Goal: Task Accomplishment & Management: Use online tool/utility

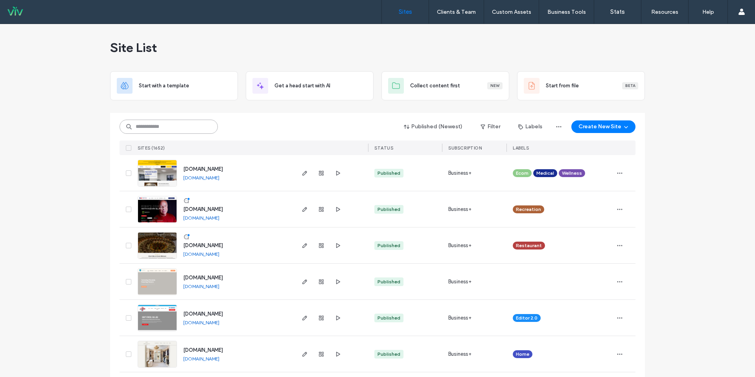
click at [179, 129] on input at bounding box center [169, 127] width 98 height 14
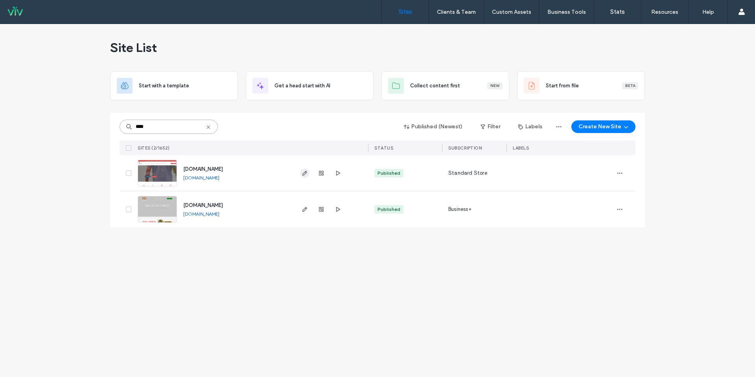
type input "****"
click at [307, 176] on span "button" at bounding box center [304, 172] width 9 height 9
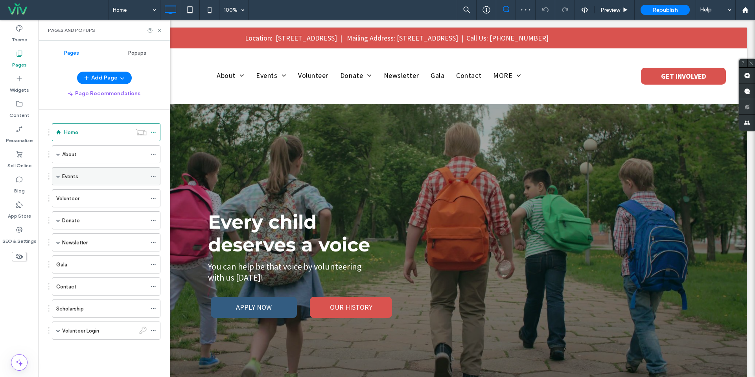
click at [61, 179] on div "Events" at bounding box center [106, 176] width 109 height 18
click at [59, 176] on span at bounding box center [58, 176] width 4 height 4
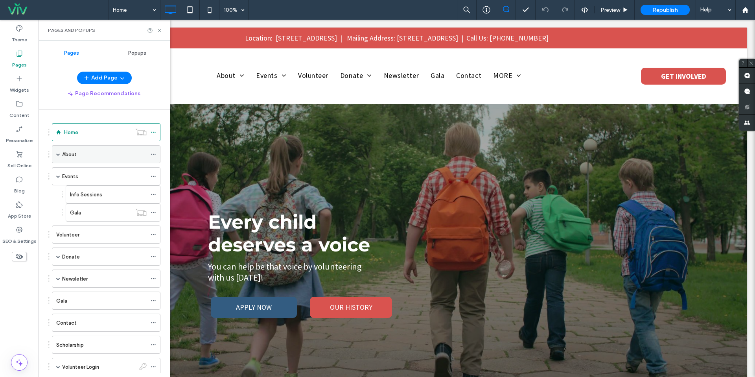
click at [57, 155] on span at bounding box center [58, 154] width 4 height 4
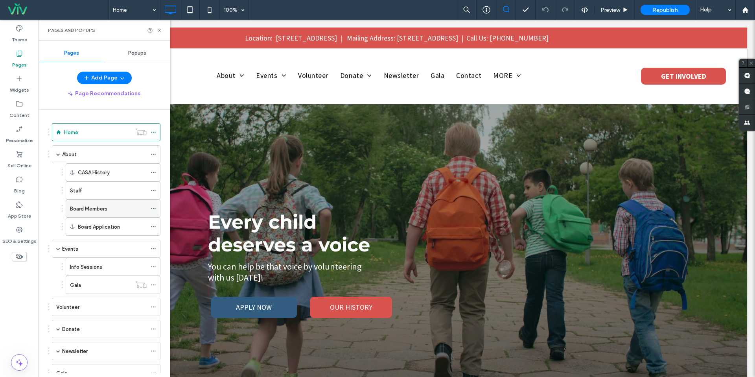
click at [103, 211] on label "Board Members" at bounding box center [88, 209] width 37 height 14
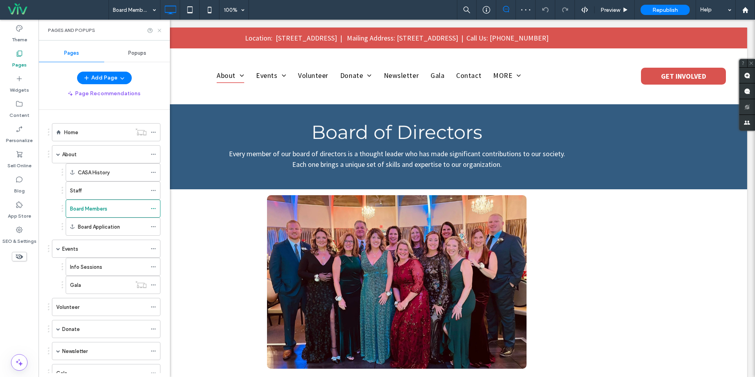
click at [158, 31] on icon at bounding box center [160, 31] width 6 height 6
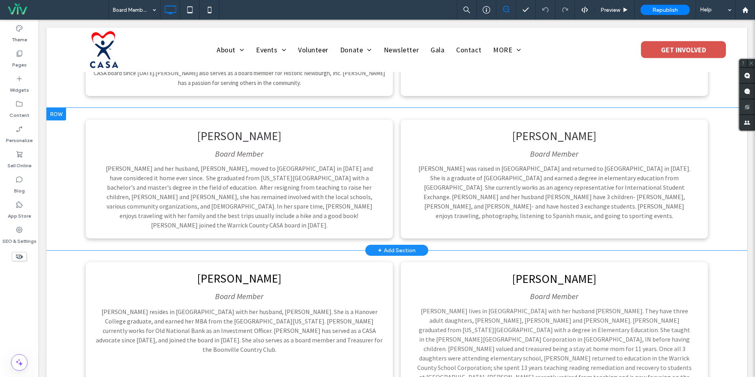
scroll to position [649, 0]
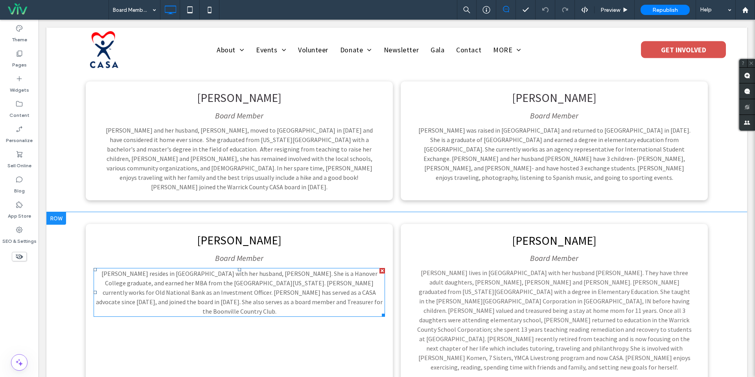
click at [198, 269] on span "Shelby Springstun resides in Boonville with her husband, Logan. She is a Hanove…" at bounding box center [239, 292] width 287 height 46
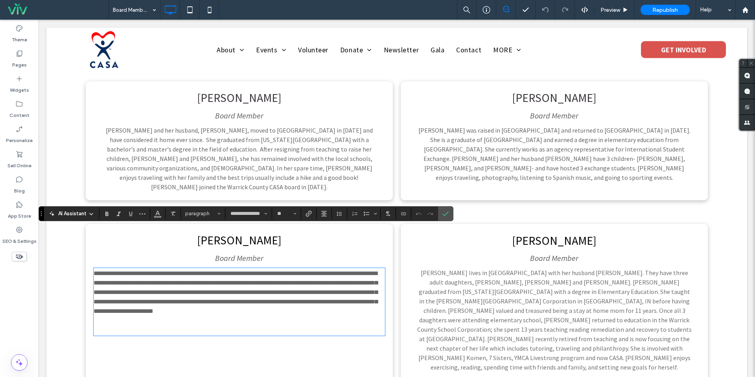
scroll to position [0, 0]
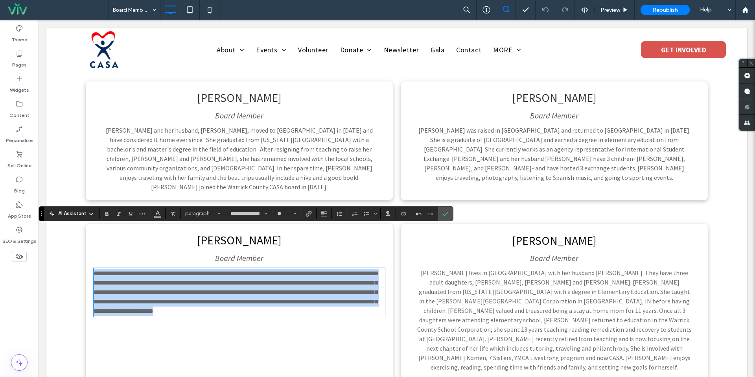
drag, startPoint x: 273, startPoint y: 270, endPoint x: 82, endPoint y: 221, distance: 196.9
click at [80, 222] on div "**********" at bounding box center [396, 302] width 701 height 180
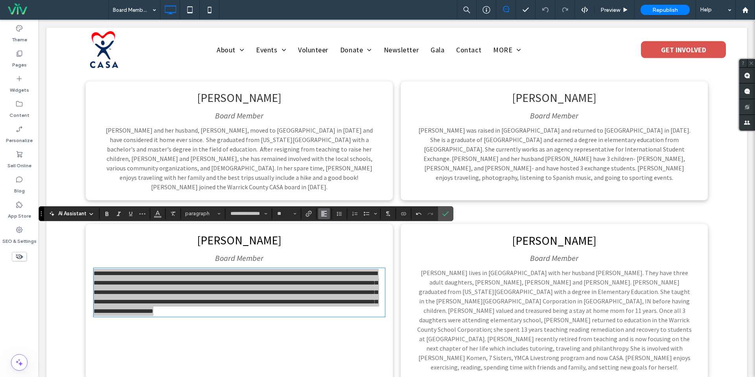
click at [321, 212] on icon "Alignment" at bounding box center [324, 213] width 6 height 6
drag, startPoint x: 330, startPoint y: 235, endPoint x: 292, endPoint y: 216, distance: 43.3
click at [330, 235] on use "ui.textEditor.alignment.center" at bounding box center [330, 238] width 6 height 6
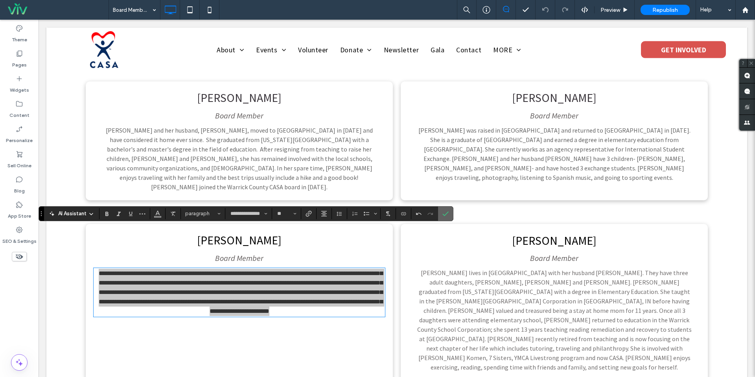
click at [446, 212] on icon "Confirm" at bounding box center [445, 213] width 6 height 6
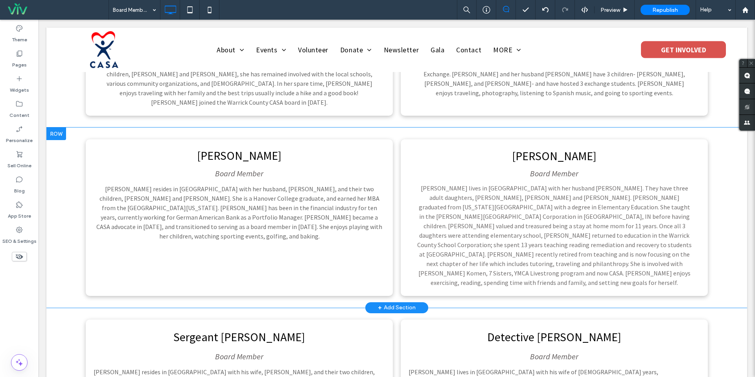
scroll to position [806, 0]
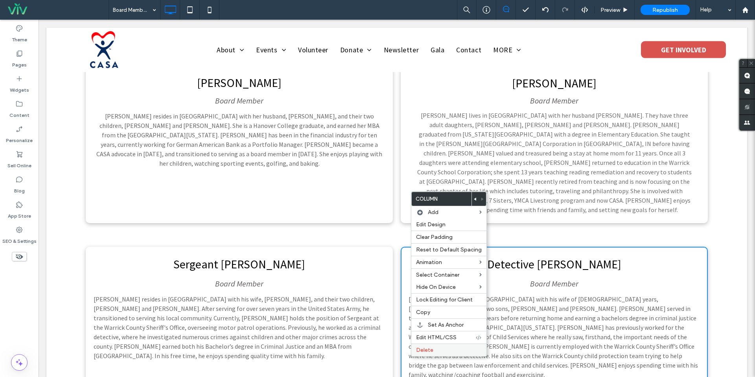
click at [426, 352] on span "Delete" at bounding box center [424, 349] width 17 height 7
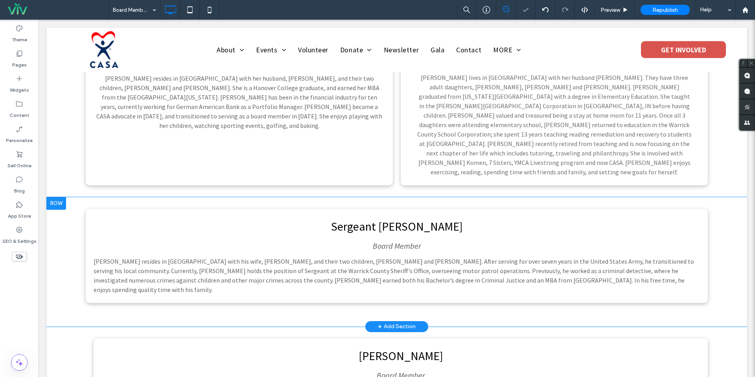
scroll to position [895, 0]
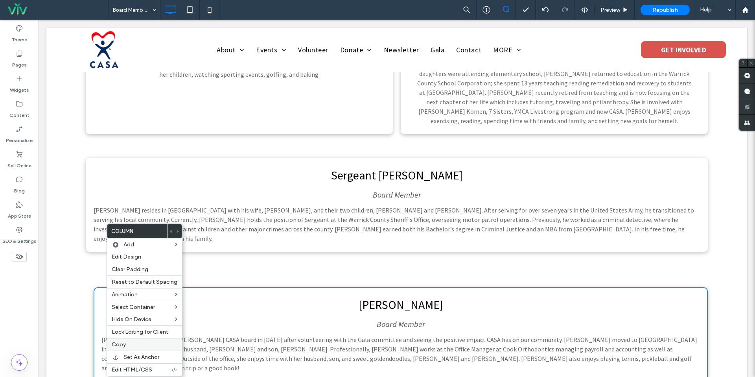
click at [144, 348] on label "Copy" at bounding box center [145, 344] width 66 height 7
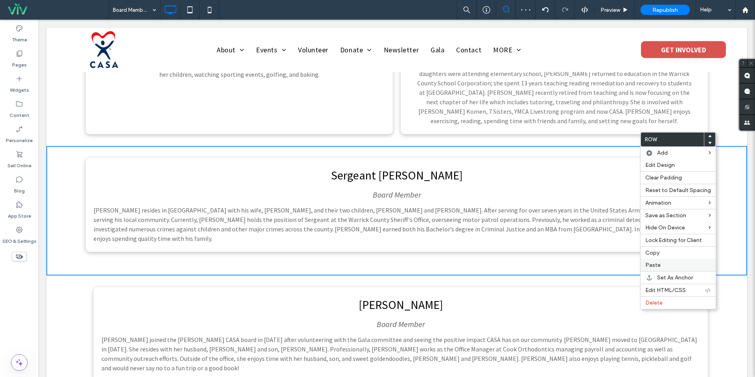
click at [676, 265] on label "Paste" at bounding box center [678, 265] width 66 height 7
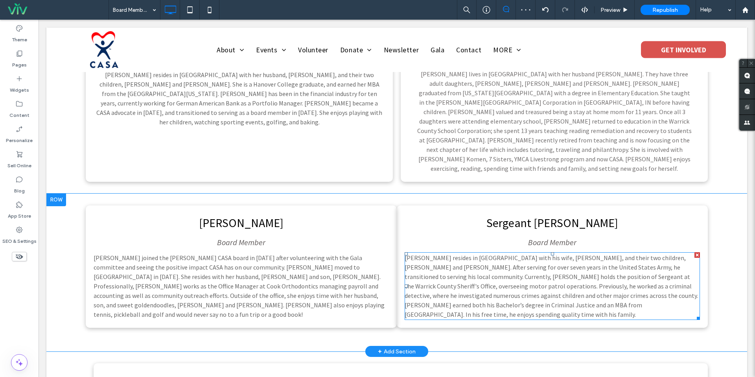
scroll to position [787, 0]
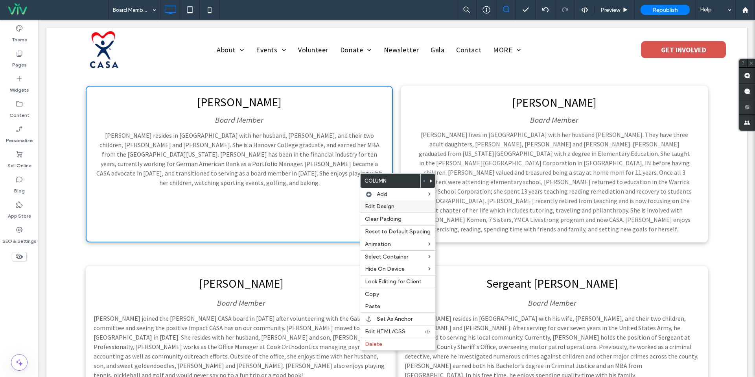
click at [396, 212] on div "Edit Design" at bounding box center [397, 206] width 75 height 12
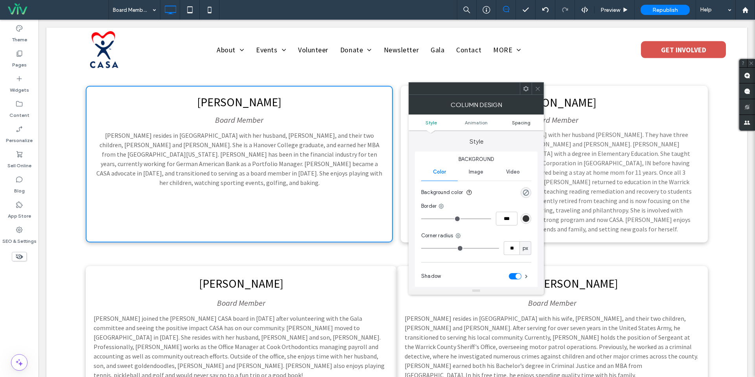
click at [516, 122] on span "Spacing" at bounding box center [521, 123] width 18 height 6
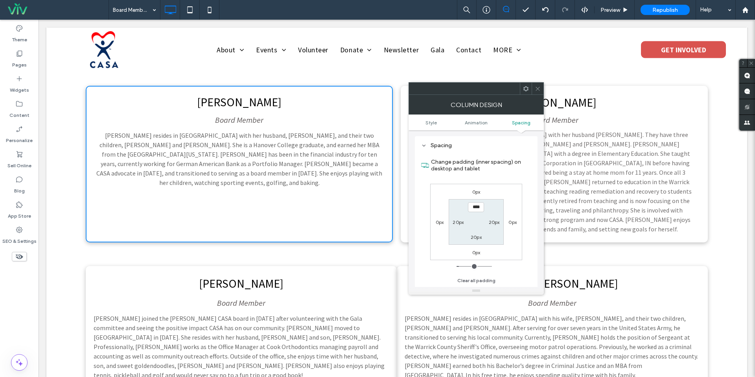
scroll to position [185, 0]
click at [540, 90] on icon at bounding box center [538, 89] width 6 height 6
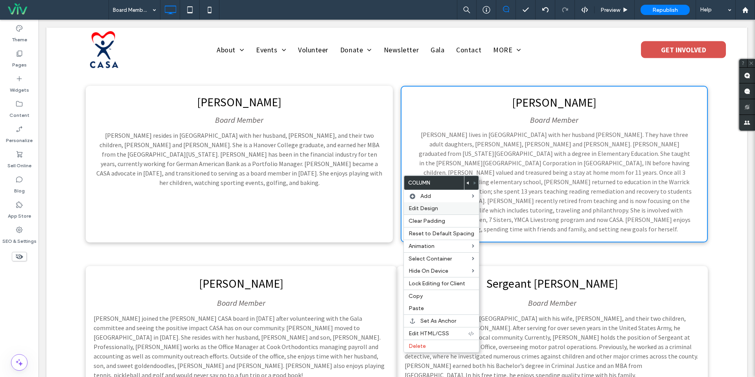
click at [417, 210] on span "Edit Design" at bounding box center [423, 208] width 29 height 7
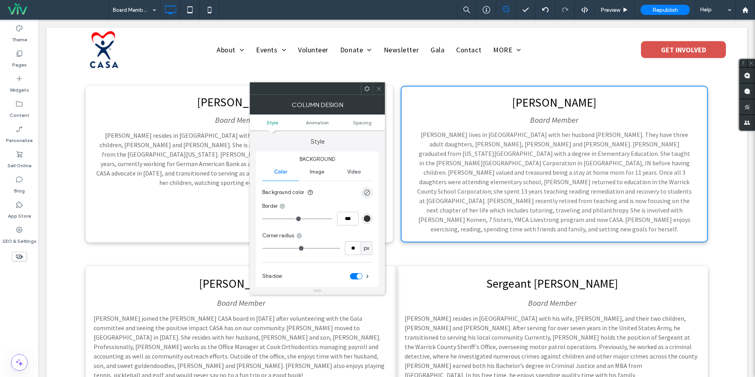
click at [367, 126] on ul "Style Animation Spacing" at bounding box center [317, 122] width 135 height 16
click at [367, 123] on span "Spacing" at bounding box center [362, 123] width 18 height 6
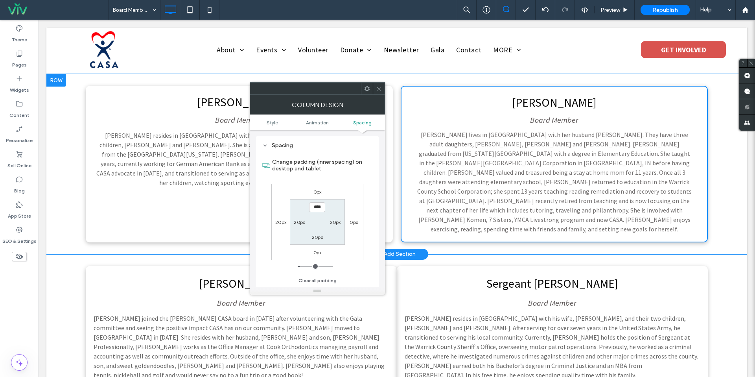
click at [399, 86] on div "Tiffany's Bio Shelby Springstun Board Member Shelby Springstun resides in Boonv…" at bounding box center [397, 164] width 622 height 157
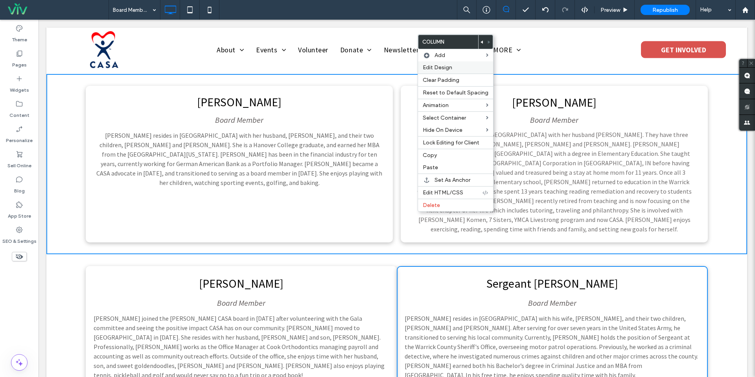
click at [449, 68] on span "Edit Design" at bounding box center [437, 67] width 29 height 7
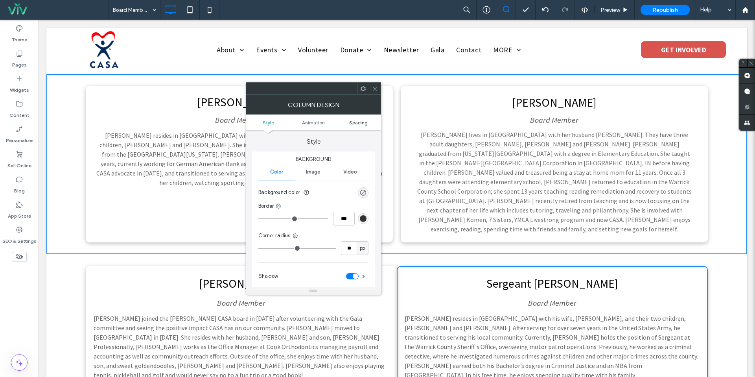
drag, startPoint x: 365, startPoint y: 125, endPoint x: 362, endPoint y: 122, distance: 4.7
click at [365, 125] on span "Spacing" at bounding box center [358, 123] width 18 height 6
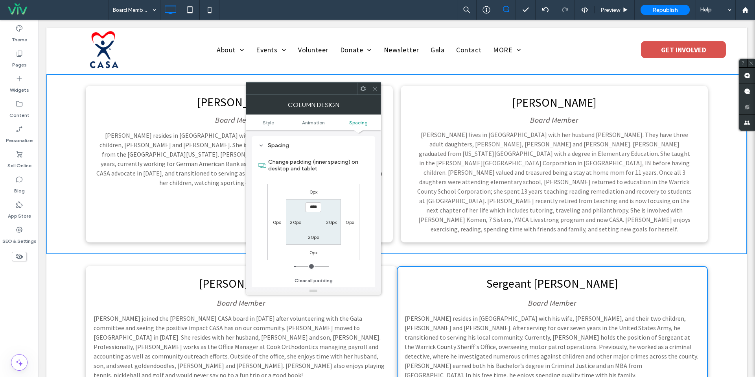
click at [277, 219] on label "0px" at bounding box center [277, 222] width 8 height 6
type input "*"
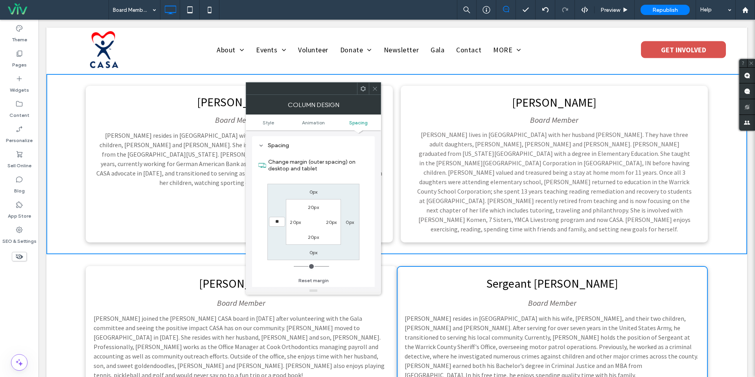
type input "**"
type input "****"
click at [373, 87] on icon at bounding box center [375, 89] width 6 height 6
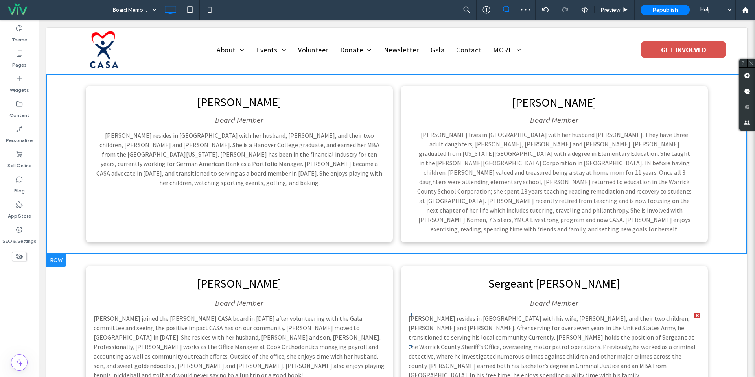
click at [495, 314] on span "Tom resides in Boonville with his wife, Elizabeth, and their two children, Rhet…" at bounding box center [552, 346] width 287 height 65
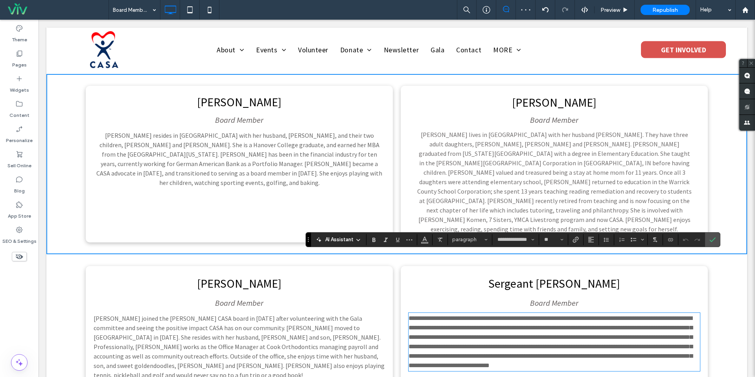
drag, startPoint x: 592, startPoint y: 238, endPoint x: 597, endPoint y: 244, distance: 7.6
click at [592, 238] on icon "Alignment" at bounding box center [591, 239] width 6 height 6
click at [597, 204] on use "ui.textEditor.alignment.center" at bounding box center [597, 204] width 6 height 6
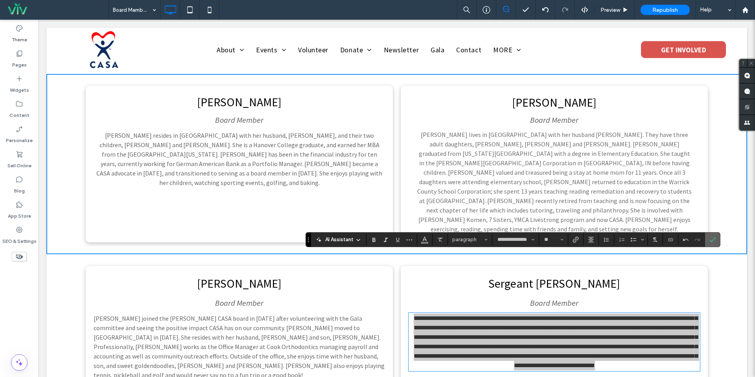
click at [712, 240] on icon "Confirm" at bounding box center [713, 239] width 6 height 6
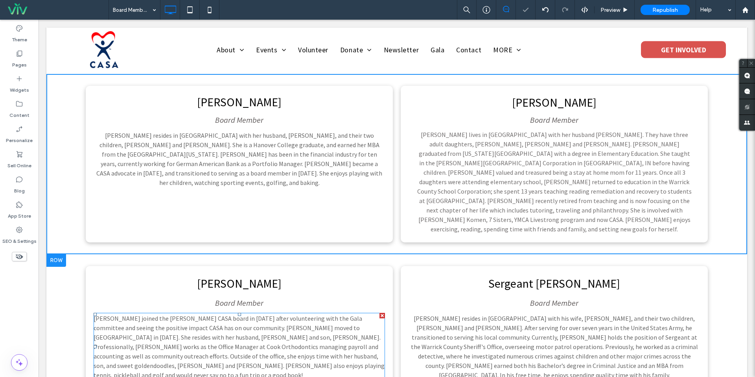
click at [330, 314] on span "Robin Cook joined the Warrick CASA board in March 2024 after volunteering with …" at bounding box center [239, 346] width 291 height 65
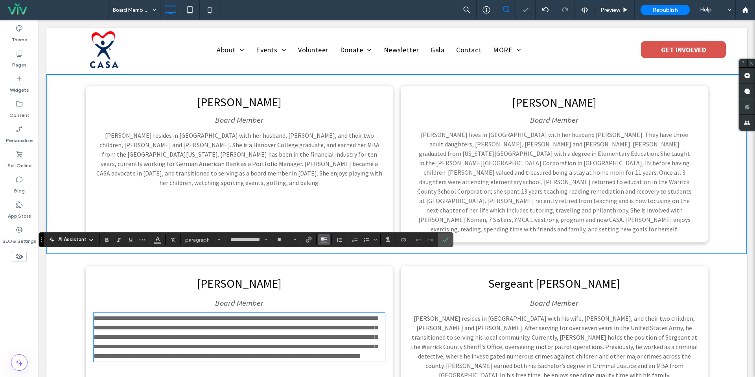
click at [324, 242] on icon "Alignment" at bounding box center [324, 239] width 6 height 6
click at [337, 204] on label "ui.textEditor.alignment.center" at bounding box center [332, 203] width 28 height 11
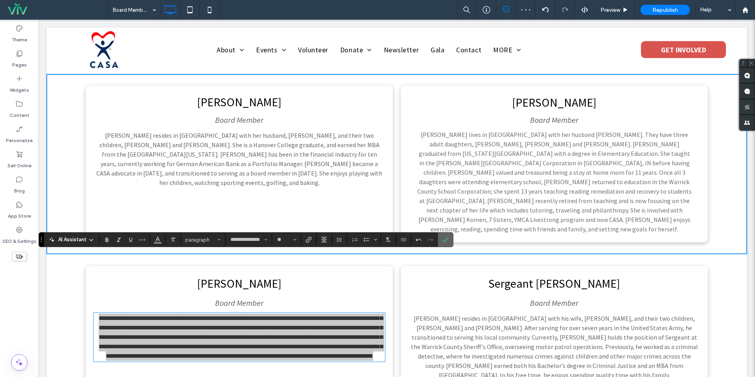
click at [447, 239] on use "Confirm" at bounding box center [446, 240] width 6 height 5
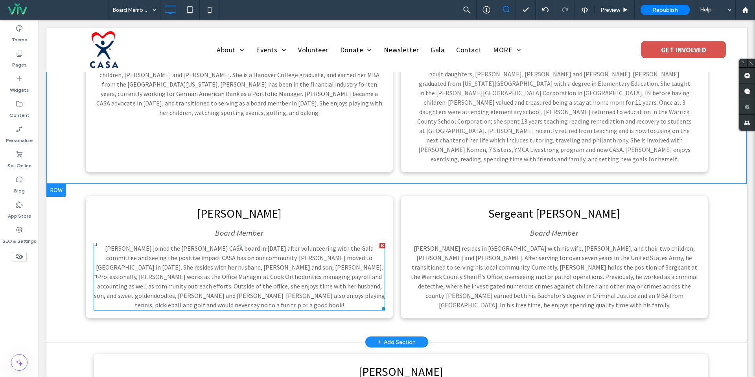
scroll to position [892, 0]
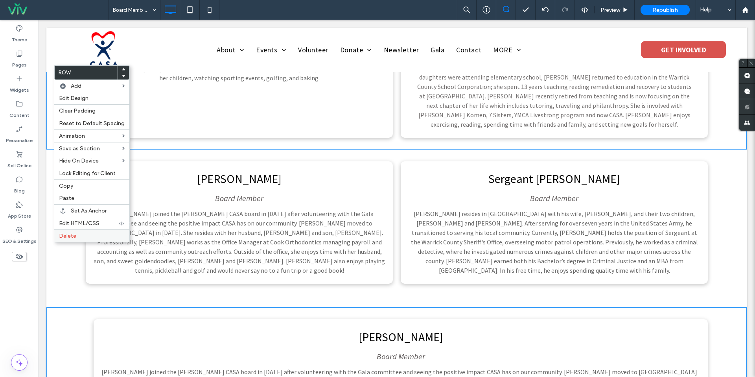
click at [68, 237] on span "Delete" at bounding box center [67, 235] width 17 height 7
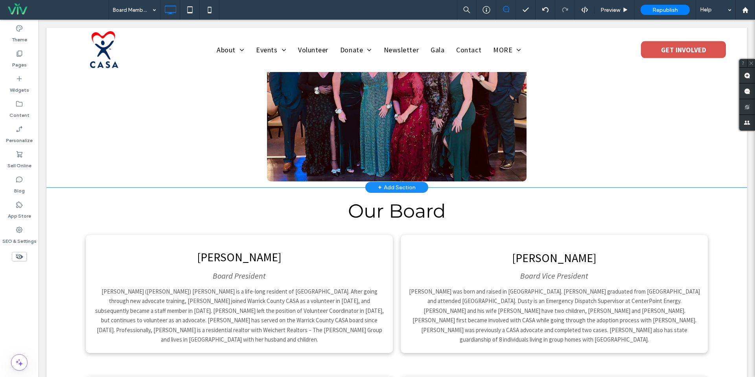
scroll to position [183, 0]
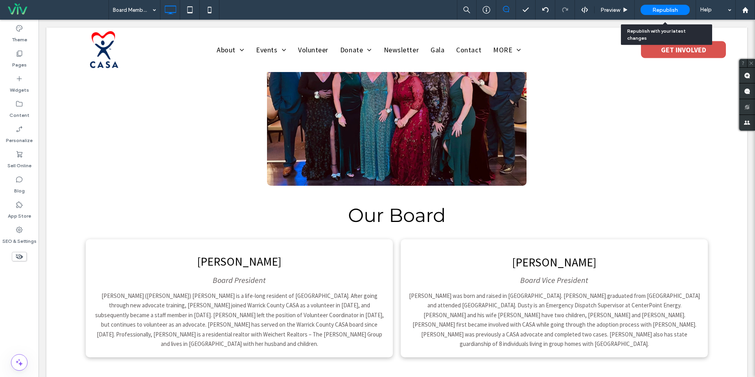
click at [676, 13] on span "Republish" at bounding box center [665, 10] width 26 height 7
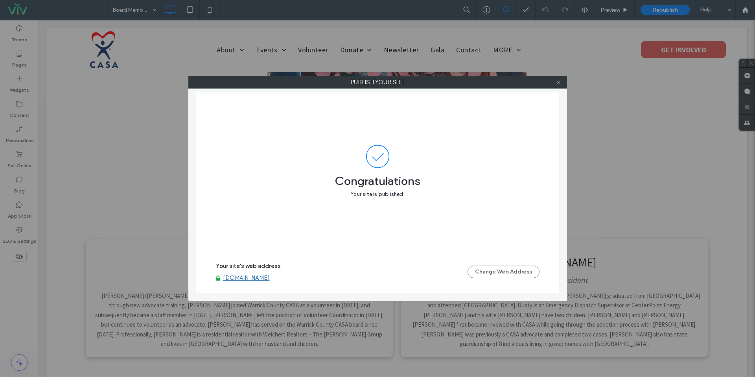
click at [560, 82] on div at bounding box center [559, 82] width 12 height 12
click at [559, 81] on icon at bounding box center [559, 82] width 6 height 6
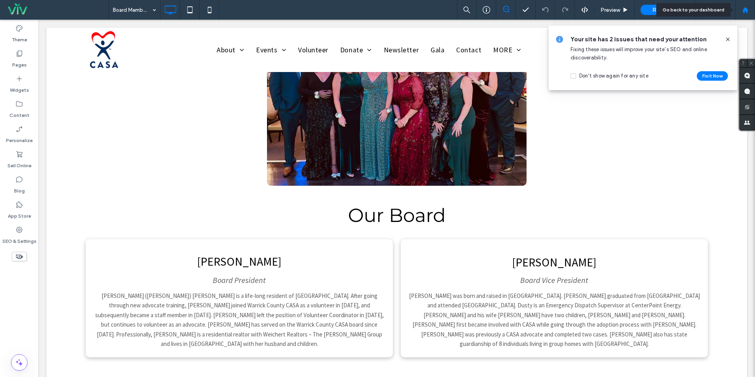
click at [748, 13] on icon at bounding box center [745, 10] width 7 height 7
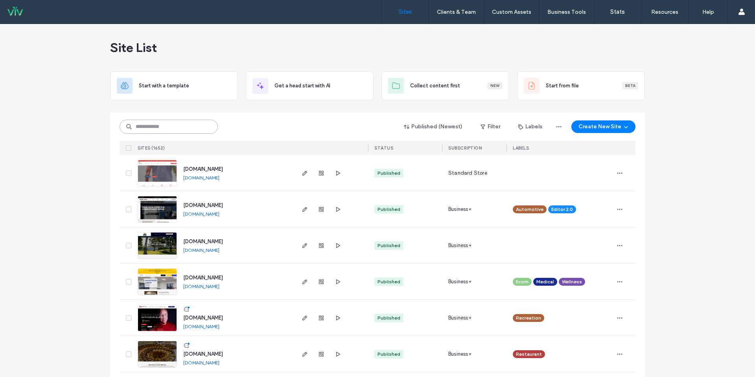
click at [187, 127] on input at bounding box center [169, 127] width 98 height 14
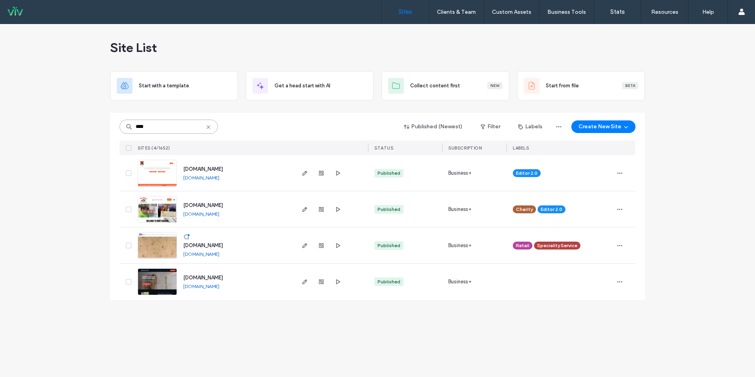
type input "****"
click at [219, 254] on link "www.minimansions.com" at bounding box center [201, 254] width 36 height 6
click at [186, 124] on input "****" at bounding box center [169, 127] width 98 height 14
drag, startPoint x: 306, startPoint y: 224, endPoint x: 315, endPoint y: 240, distance: 18.6
click at [314, 240] on div "**** Published (Newest) Filter Labels Create New Site SITES (4/1652) STATUS SUB…" at bounding box center [377, 206] width 535 height 187
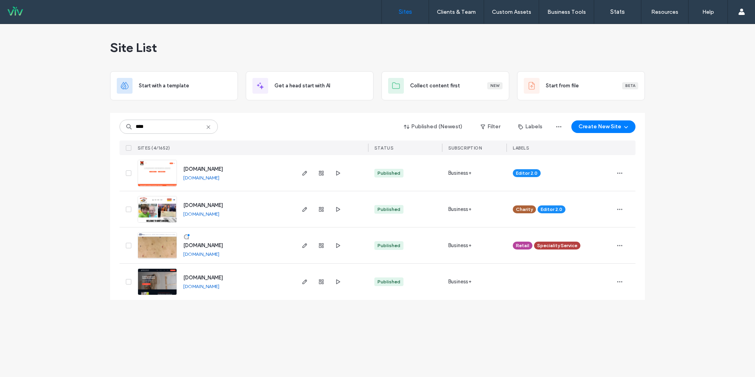
drag, startPoint x: 311, startPoint y: 235, endPoint x: 306, endPoint y: 240, distance: 7.3
click at [310, 235] on div at bounding box center [321, 245] width 42 height 36
click at [301, 244] on span "button" at bounding box center [304, 245] width 9 height 9
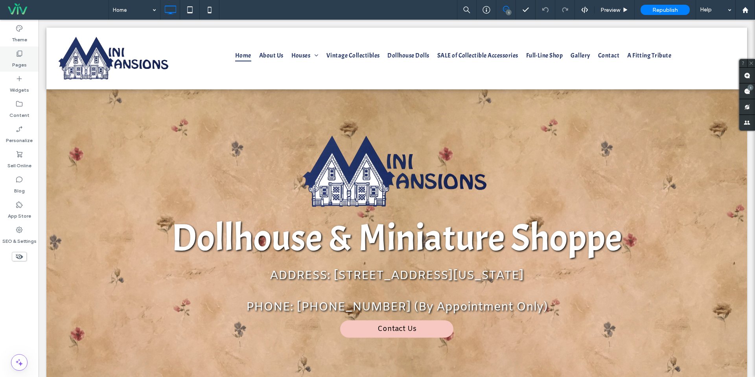
click at [15, 52] on div "Pages" at bounding box center [19, 58] width 39 height 25
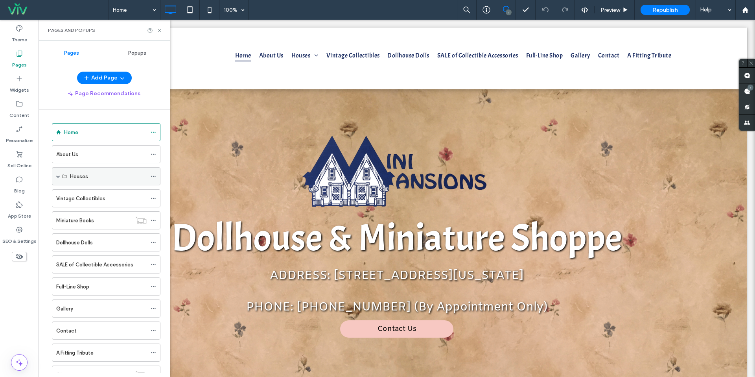
click at [56, 175] on span at bounding box center [58, 176] width 4 height 4
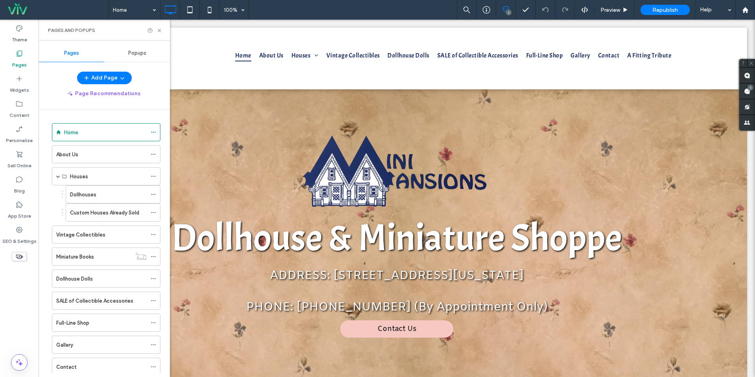
click at [74, 197] on label "Dollhouses" at bounding box center [83, 195] width 26 height 14
click at [160, 31] on icon at bounding box center [160, 31] width 6 height 6
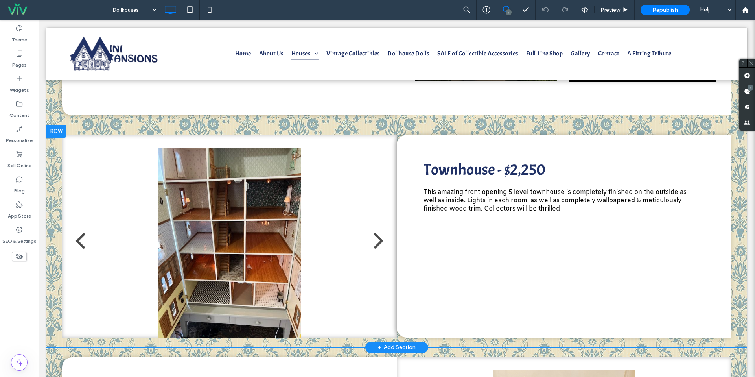
scroll to position [372, 0]
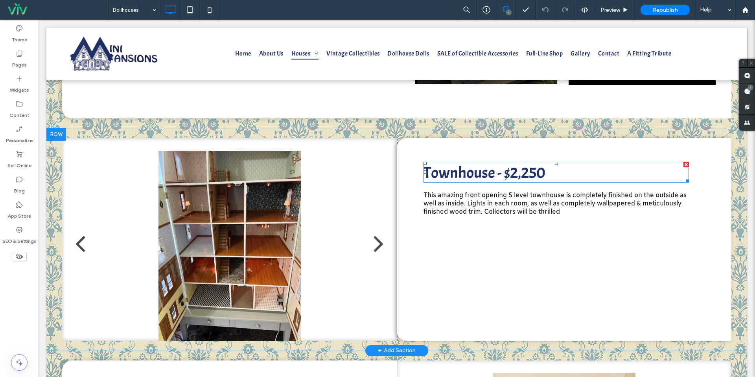
click at [530, 167] on span "Townhouse - $2,250" at bounding box center [485, 173] width 122 height 20
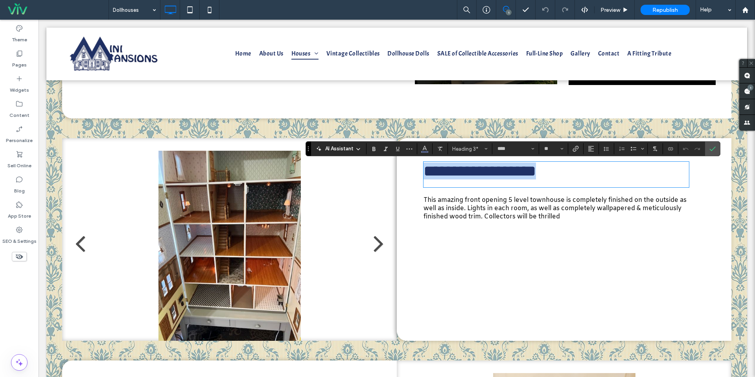
click at [509, 173] on span "**********" at bounding box center [480, 170] width 112 height 15
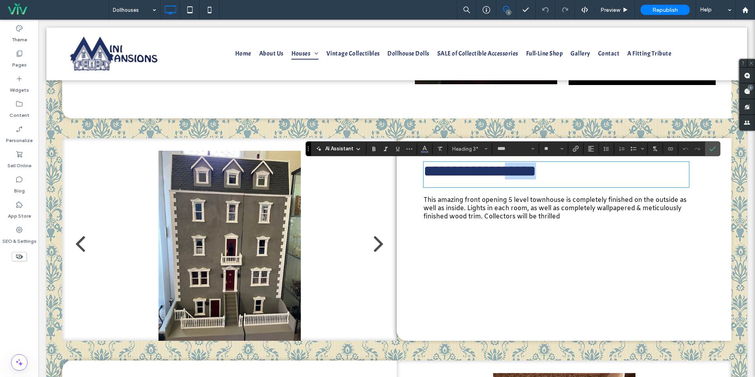
drag, startPoint x: 508, startPoint y: 175, endPoint x: 554, endPoint y: 177, distance: 45.7
click at [554, 177] on h3 "**********" at bounding box center [556, 170] width 265 height 17
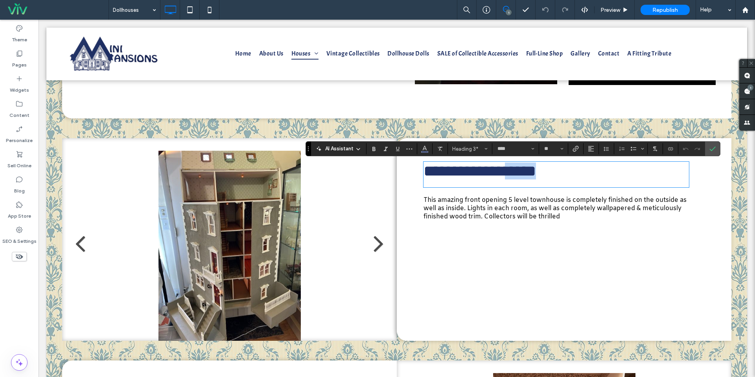
click at [510, 175] on span "**********" at bounding box center [480, 170] width 112 height 15
drag, startPoint x: 507, startPoint y: 176, endPoint x: 556, endPoint y: 181, distance: 49.0
click at [556, 179] on h3 "**********" at bounding box center [556, 170] width 265 height 17
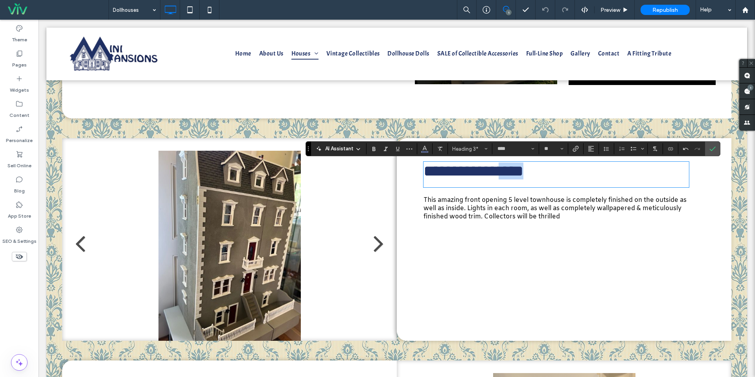
drag, startPoint x: 544, startPoint y: 170, endPoint x: 504, endPoint y: 171, distance: 40.1
click at [504, 171] on h3 "**********" at bounding box center [556, 170] width 265 height 17
click at [427, 144] on span "Color" at bounding box center [425, 148] width 6 height 10
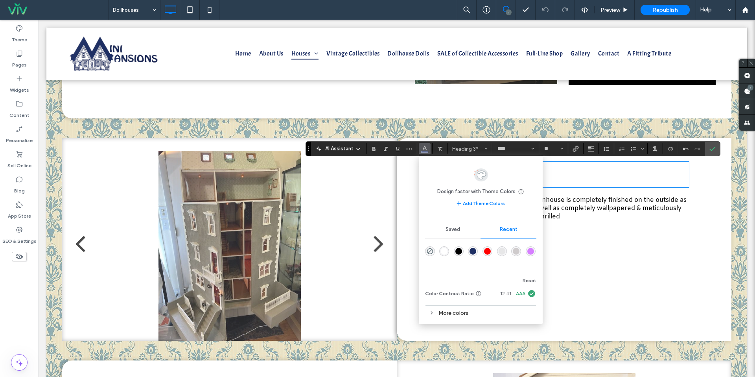
click at [488, 251] on div "rgba(255, 0, 0, 1)" at bounding box center [487, 251] width 7 height 7
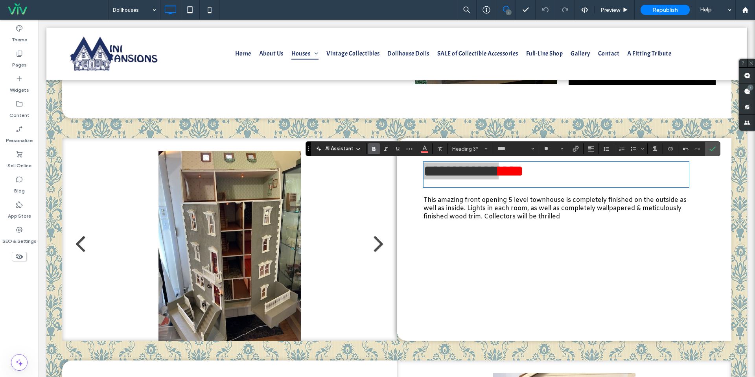
click at [375, 150] on use "Bold" at bounding box center [373, 149] width 3 height 4
click at [710, 150] on icon "Confirm" at bounding box center [713, 149] width 6 height 6
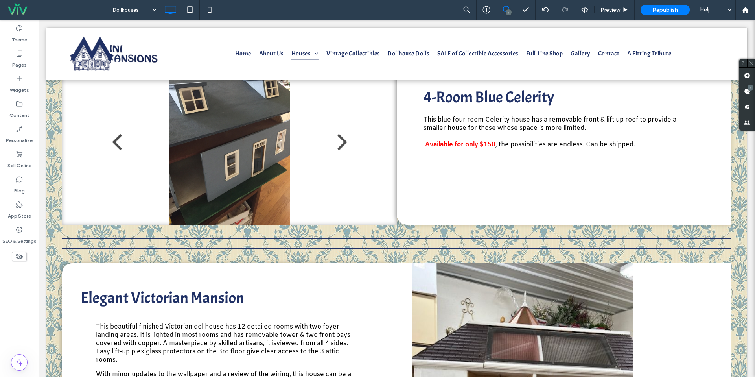
scroll to position [903, 0]
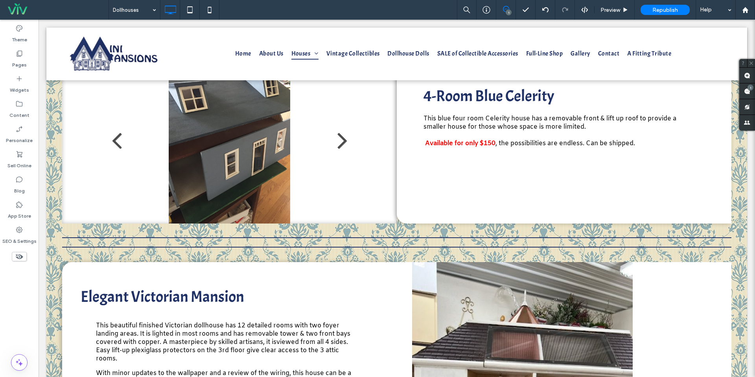
click at [658, 14] on div "Republish" at bounding box center [665, 10] width 49 height 10
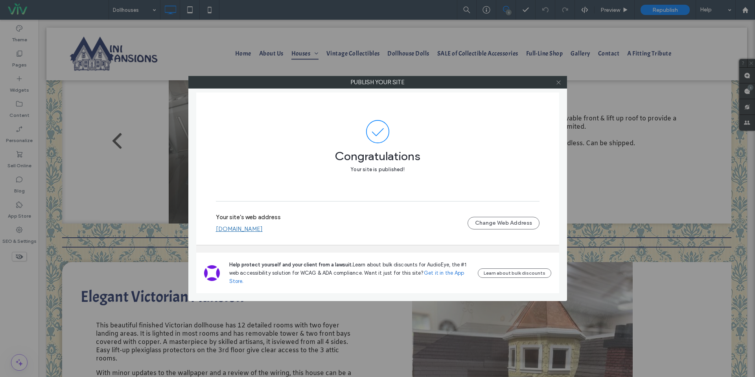
click at [556, 82] on icon at bounding box center [559, 82] width 6 height 6
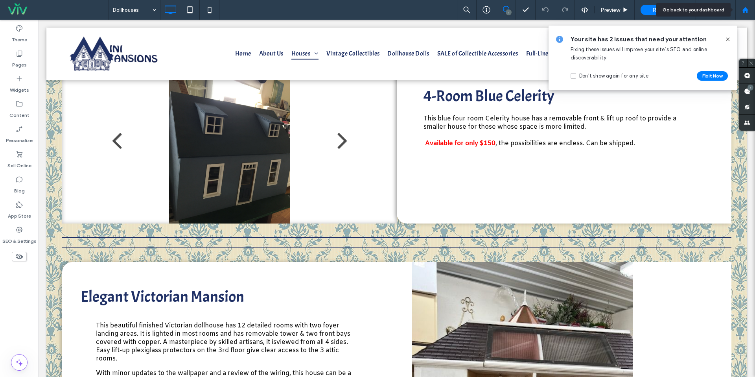
click at [747, 2] on div at bounding box center [745, 10] width 20 height 20
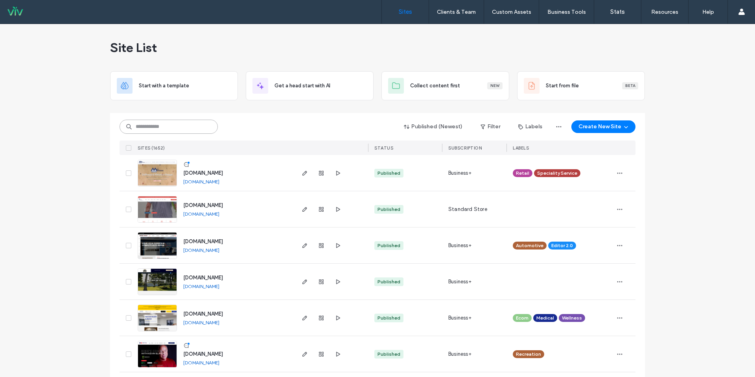
click at [177, 123] on input at bounding box center [169, 127] width 98 height 14
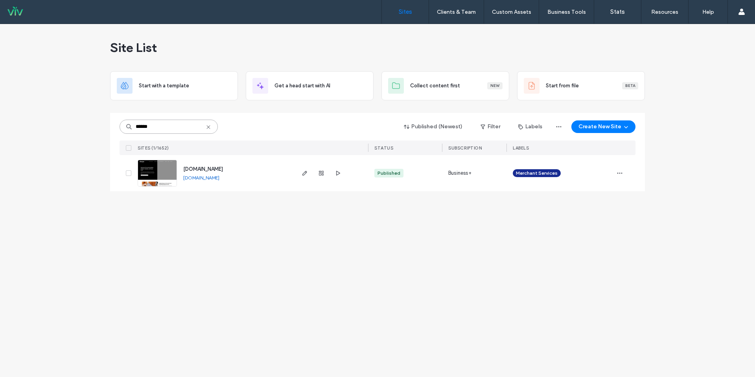
type input "******"
click at [219, 177] on link "[DOMAIN_NAME]" at bounding box center [201, 178] width 36 height 6
click at [208, 129] on icon at bounding box center [208, 127] width 6 height 6
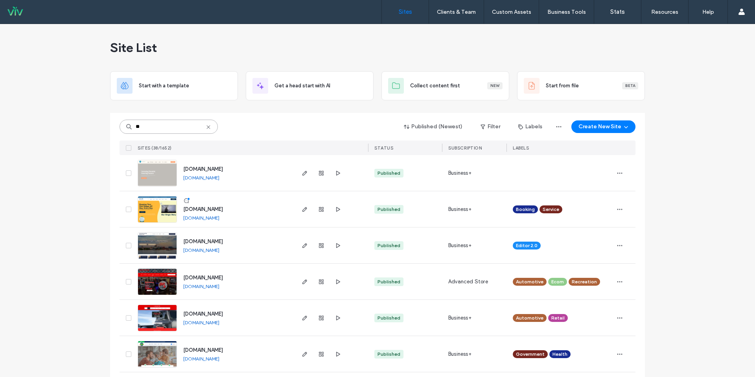
click at [174, 122] on input "**" at bounding box center [169, 127] width 98 height 14
click at [167, 127] on input "**" at bounding box center [169, 127] width 98 height 14
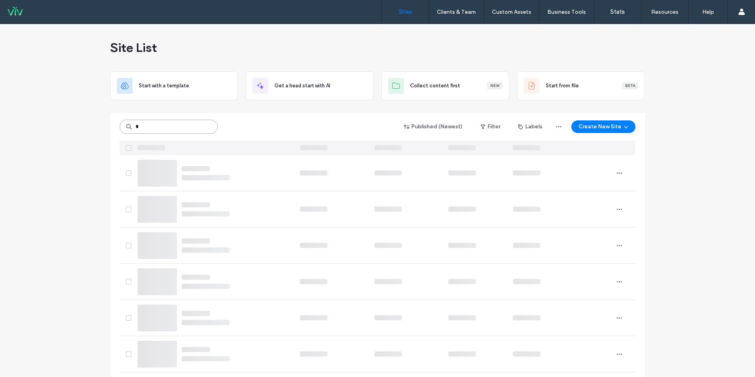
type input "*"
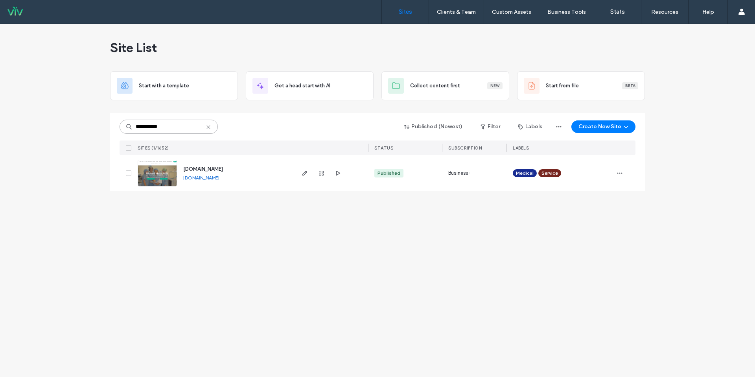
type input "**********"
click at [212, 182] on div "[DOMAIN_NAME] [DOMAIN_NAME]" at bounding box center [235, 173] width 117 height 36
click at [214, 179] on link "[DOMAIN_NAME]" at bounding box center [201, 178] width 36 height 6
click at [219, 177] on link "[DOMAIN_NAME]" at bounding box center [201, 178] width 36 height 6
click at [206, 127] on icon at bounding box center [208, 127] width 6 height 6
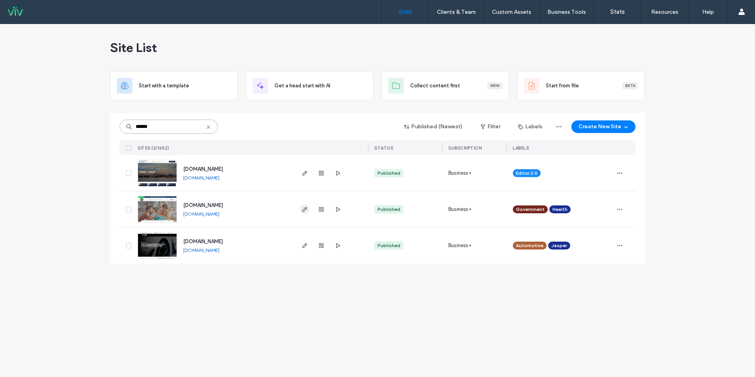
type input "******"
click at [310, 210] on div at bounding box center [321, 209] width 42 height 36
click at [302, 210] on use "button" at bounding box center [304, 209] width 5 height 5
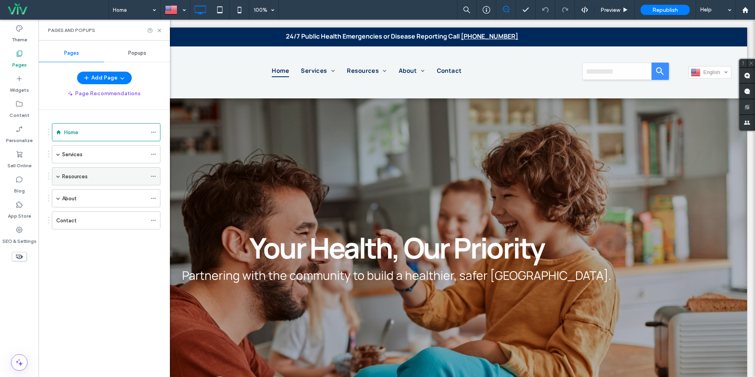
click at [57, 178] on span at bounding box center [58, 176] width 4 height 17
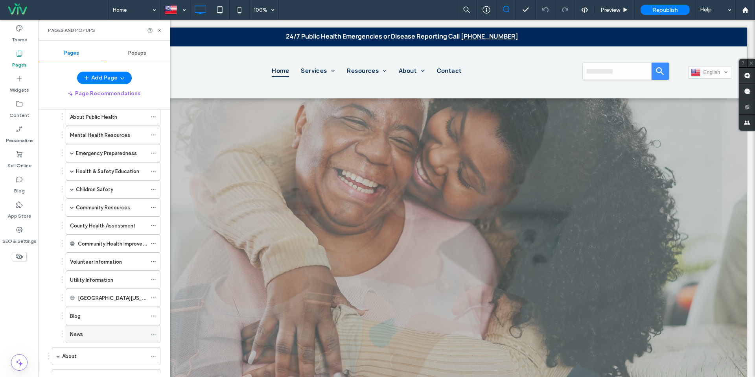
scroll to position [95, 0]
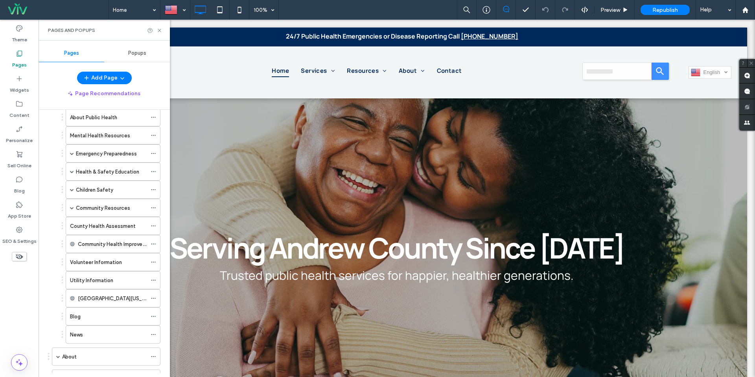
click at [84, 335] on div "News" at bounding box center [108, 334] width 77 height 8
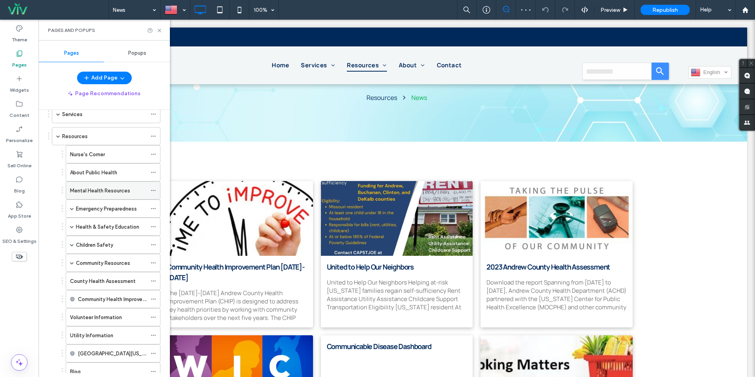
scroll to position [50, 0]
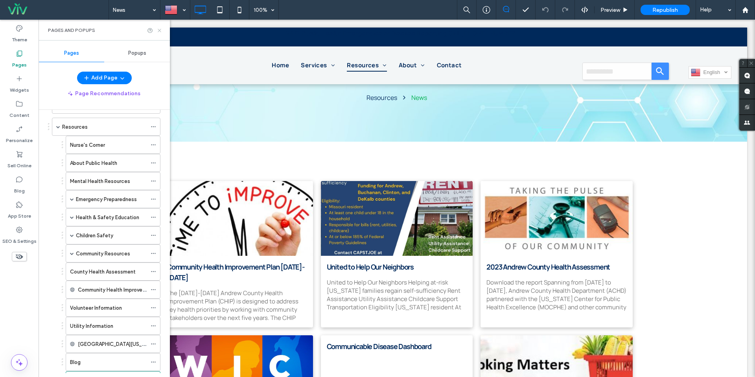
click at [160, 32] on icon at bounding box center [160, 31] width 6 height 6
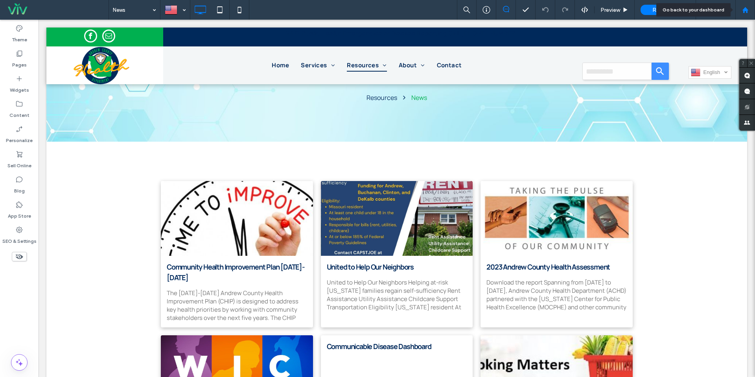
click at [748, 11] on icon at bounding box center [745, 10] width 7 height 7
